Goal: Task Accomplishment & Management: Use online tool/utility

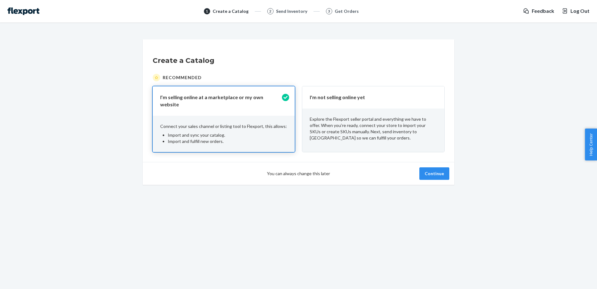
click at [432, 176] on div "You can always change this later Continue" at bounding box center [299, 173] width 312 height 23
click at [437, 171] on button "Continue" at bounding box center [434, 173] width 30 height 12
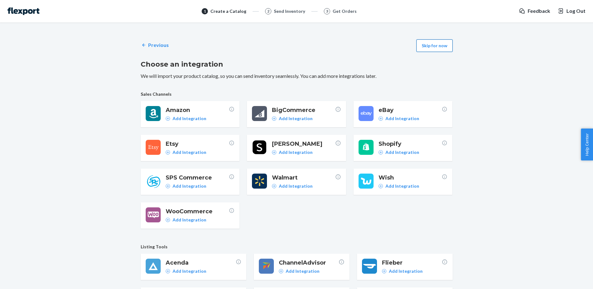
click at [428, 46] on button "Skip for now" at bounding box center [434, 45] width 36 height 12
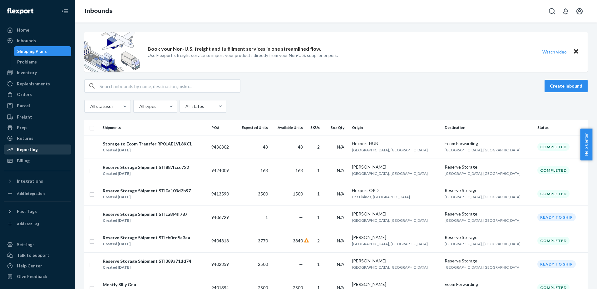
click at [33, 148] on div "Reporting" at bounding box center [27, 149] width 21 height 6
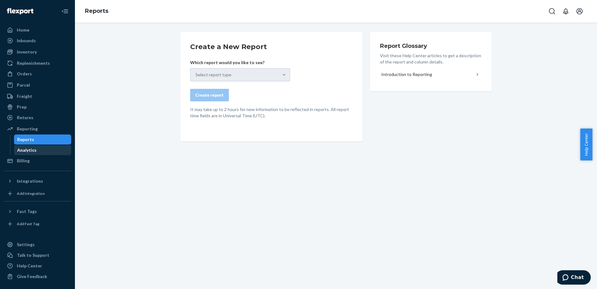
click at [35, 151] on div "Analytics" at bounding box center [26, 150] width 19 height 6
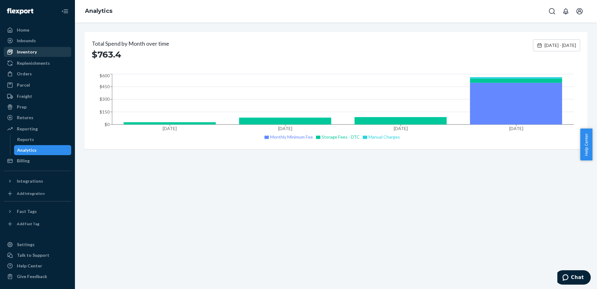
click at [22, 49] on div "Inventory" at bounding box center [27, 52] width 20 height 6
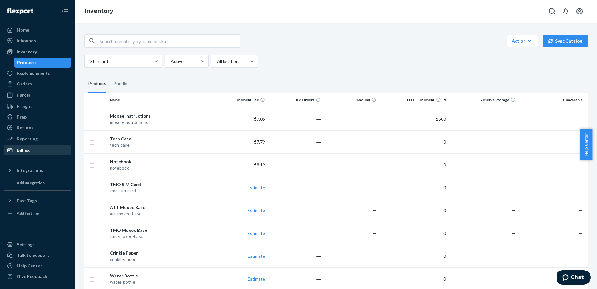
click at [27, 152] on div "Billing" at bounding box center [23, 150] width 13 height 6
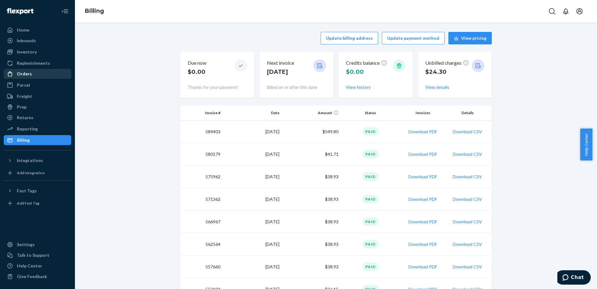
click at [26, 76] on div "Orders" at bounding box center [24, 74] width 15 height 6
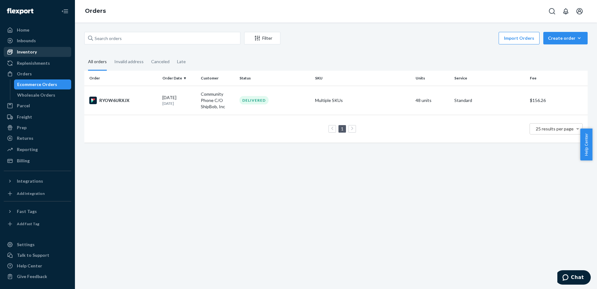
click at [25, 50] on div "Inventory" at bounding box center [27, 52] width 20 height 6
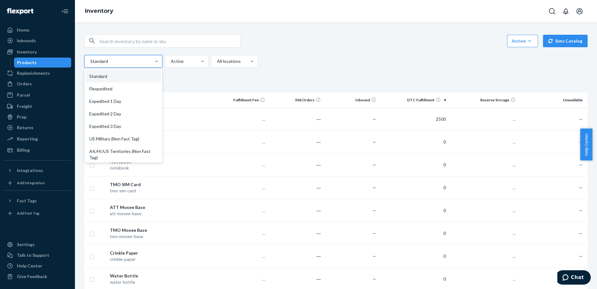
click at [151, 62] on div at bounding box center [123, 60] width 66 height 7
click at [90, 62] on input "option Standard focused, 1 of 13. 13 results available. Use Up and Down to choo…" at bounding box center [90, 61] width 1 height 6
click at [300, 69] on div "Action Create product Create bundle Bulk create products Bulk update products B…" at bounding box center [336, 198] width 513 height 343
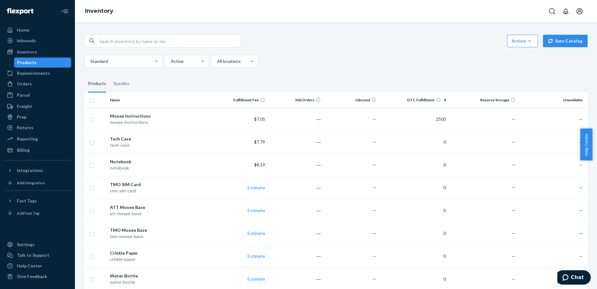
drag, startPoint x: 26, startPoint y: 138, endPoint x: 68, endPoint y: 155, distance: 44.7
click at [26, 138] on div "Reporting" at bounding box center [27, 139] width 21 height 6
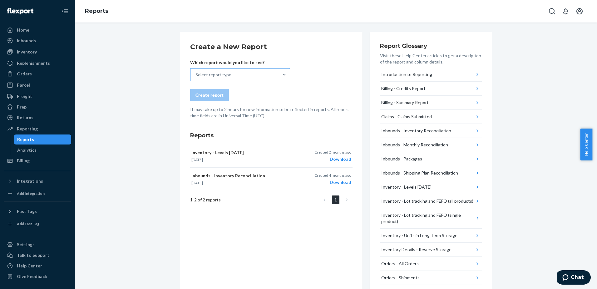
click at [225, 72] on div "Select report type" at bounding box center [214, 75] width 36 height 6
click at [196, 72] on input "Select report type" at bounding box center [196, 75] width 1 height 6
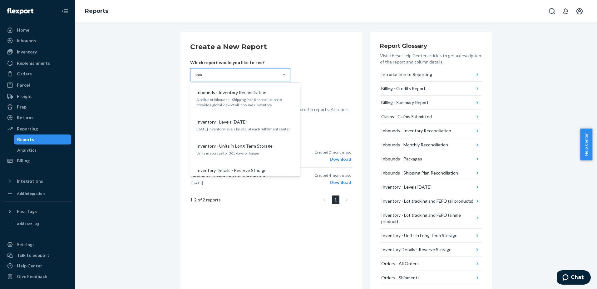
type input "inven"
click at [244, 172] on p "Inventory Details - Reserve Storage" at bounding box center [231, 170] width 70 height 6
click at [206, 78] on input "inven" at bounding box center [201, 75] width 11 height 6
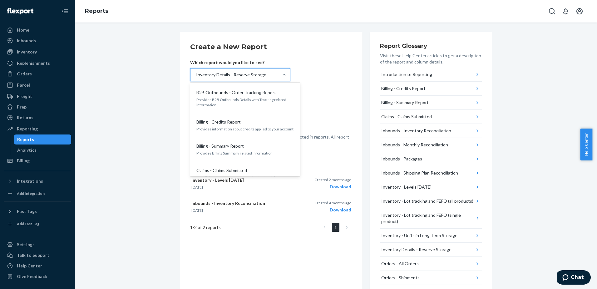
click at [250, 78] on div "Inventory Details - Reserve Storage" at bounding box center [235, 74] width 88 height 12
click at [196, 78] on input "option Inventory Details - Reserve Storage, selected. option Inventory Details …" at bounding box center [196, 75] width 1 height 6
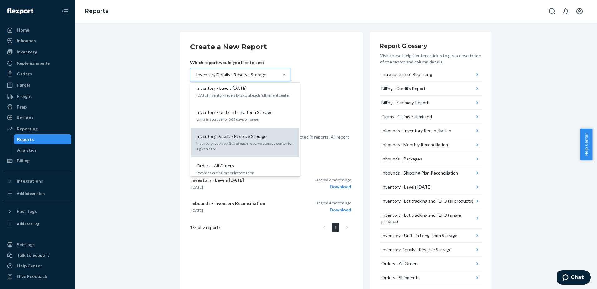
scroll to position [250, 0]
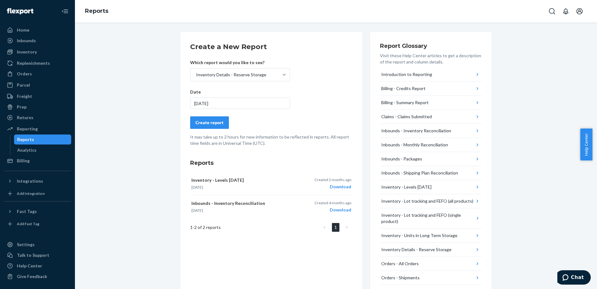
drag, startPoint x: 213, startPoint y: 104, endPoint x: 216, endPoint y: 108, distance: 5.1
click at [213, 104] on div "[DATE]" at bounding box center [240, 102] width 100 height 11
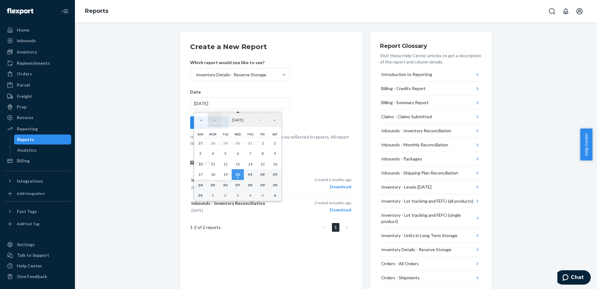
click at [217, 122] on button "‹" at bounding box center [215, 120] width 14 height 14
click at [251, 186] on abbr "31" at bounding box center [250, 184] width 4 height 5
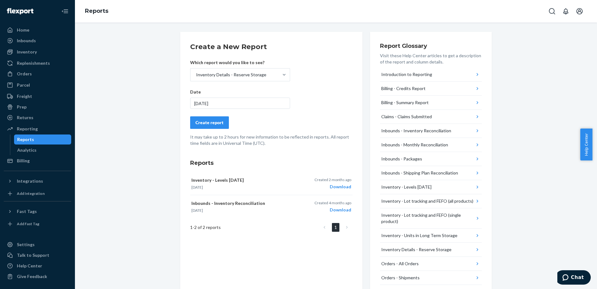
click at [209, 124] on div "Create report" at bounding box center [210, 122] width 28 height 6
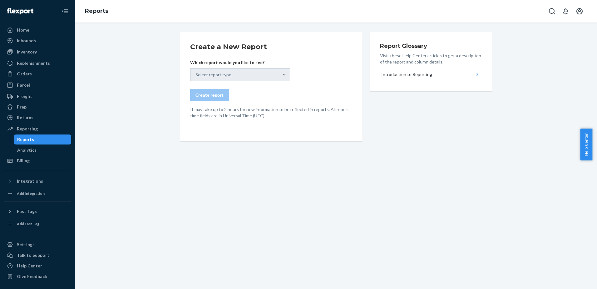
click at [255, 70] on div "Select report type" at bounding box center [240, 74] width 100 height 13
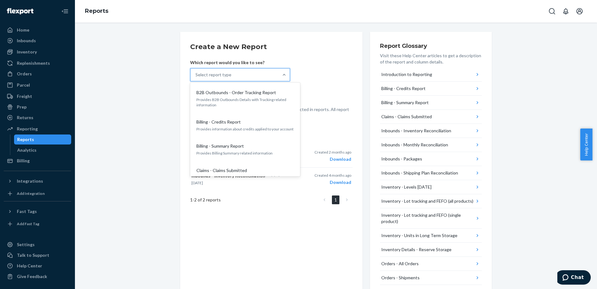
click at [252, 75] on div "Select report type" at bounding box center [235, 74] width 88 height 12
click at [196, 75] on input "option B2B Outbounds - Order Tracking Report focused, 1 of 25. 25 results avail…" at bounding box center [196, 75] width 1 height 6
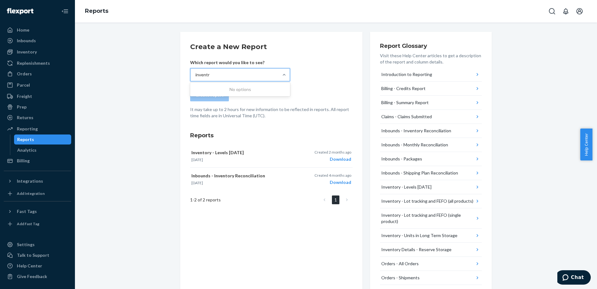
type input "invent"
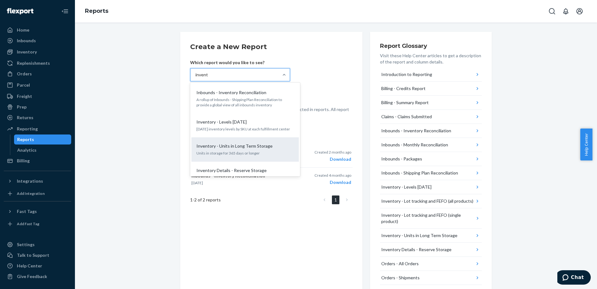
scroll to position [31, 0]
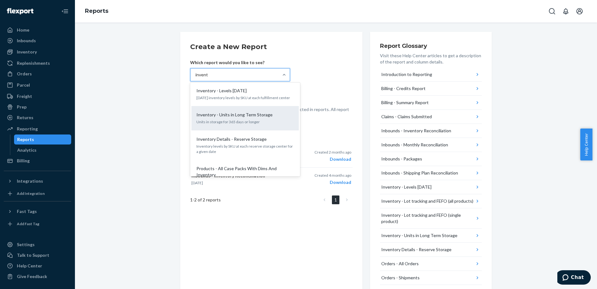
click at [236, 145] on p "Inventory levels by SKU at each reserve storage center for a given date" at bounding box center [244, 148] width 97 height 11
click at [208, 78] on input "invent" at bounding box center [202, 75] width 12 height 6
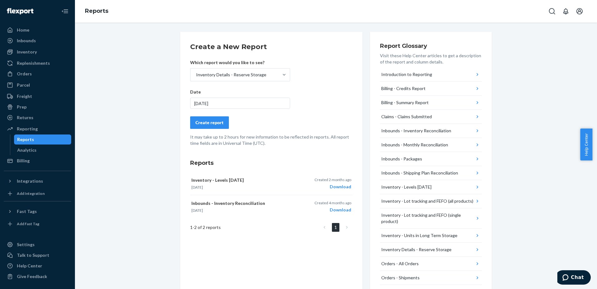
click at [221, 102] on div "[DATE]" at bounding box center [240, 102] width 100 height 11
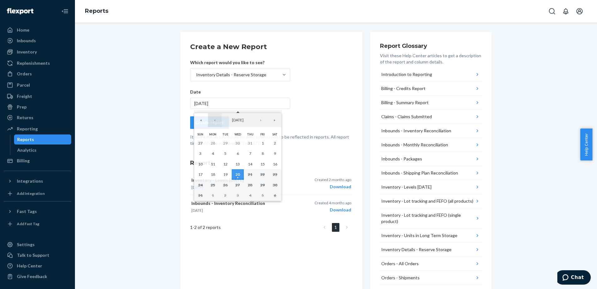
click at [217, 122] on button "‹" at bounding box center [215, 120] width 14 height 14
click at [251, 187] on abbr "31" at bounding box center [250, 184] width 4 height 5
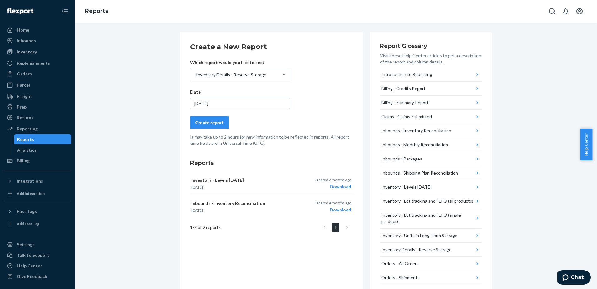
click at [200, 123] on div "Create report" at bounding box center [210, 122] width 28 height 6
